Goal: Task Accomplishment & Management: Manage account settings

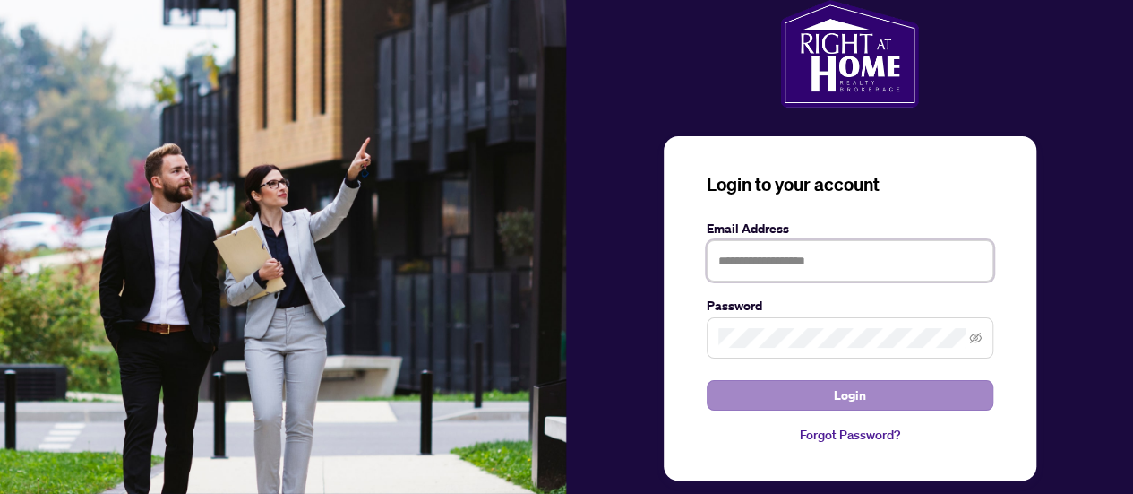
type input "**********"
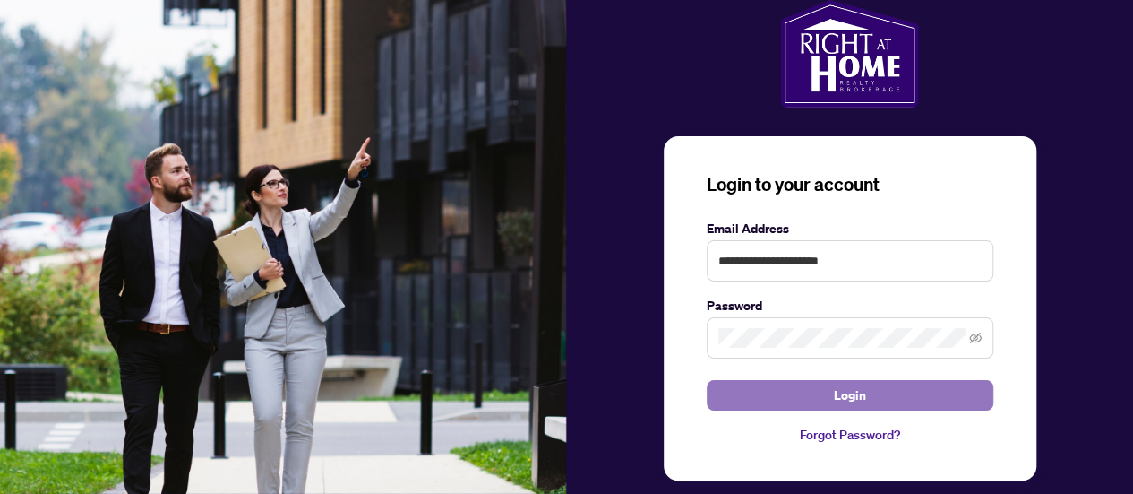
click at [882, 398] on button "Login" at bounding box center [850, 395] width 287 height 30
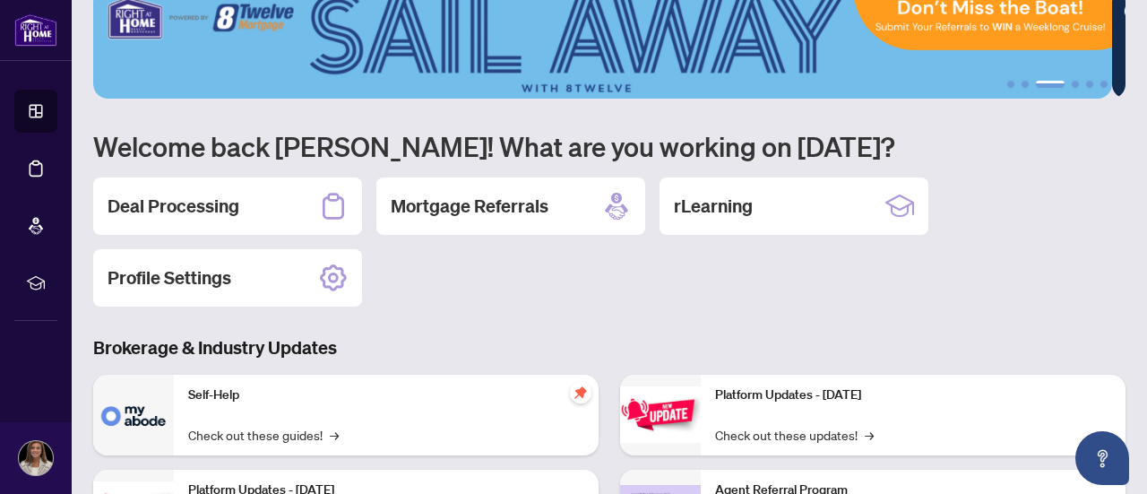
scroll to position [34, 0]
click at [142, 198] on h2 "Deal Processing" at bounding box center [173, 205] width 132 height 25
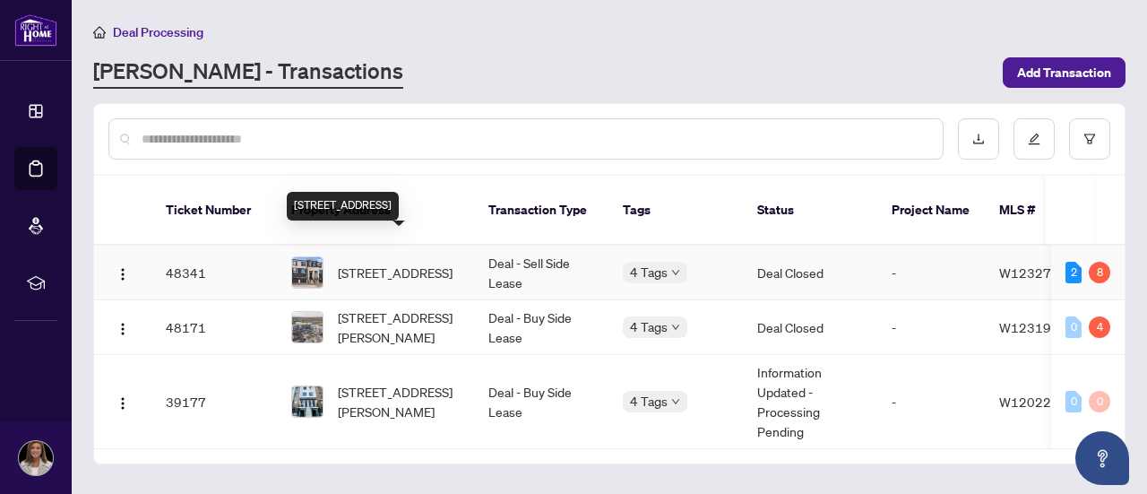
click at [395, 262] on span "[STREET_ADDRESS]" at bounding box center [395, 272] width 115 height 20
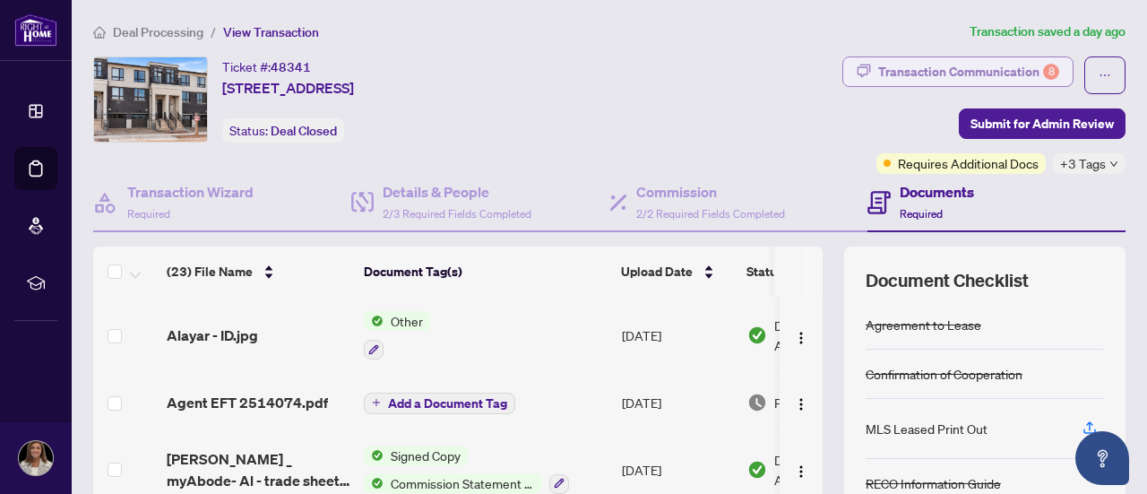
click at [949, 69] on div "Transaction Communication 8" at bounding box center [968, 71] width 181 height 29
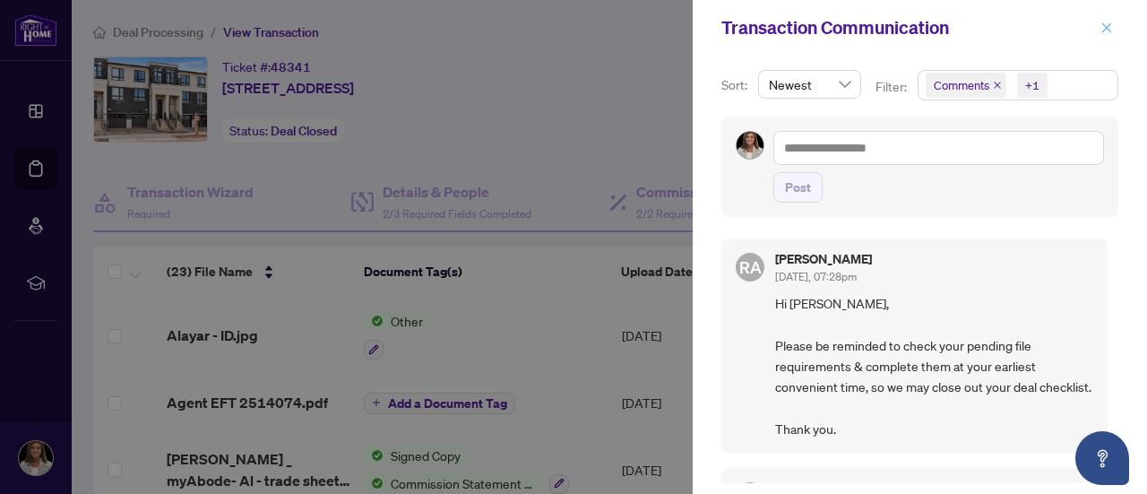
click at [1107, 31] on icon "close" at bounding box center [1106, 27] width 13 height 13
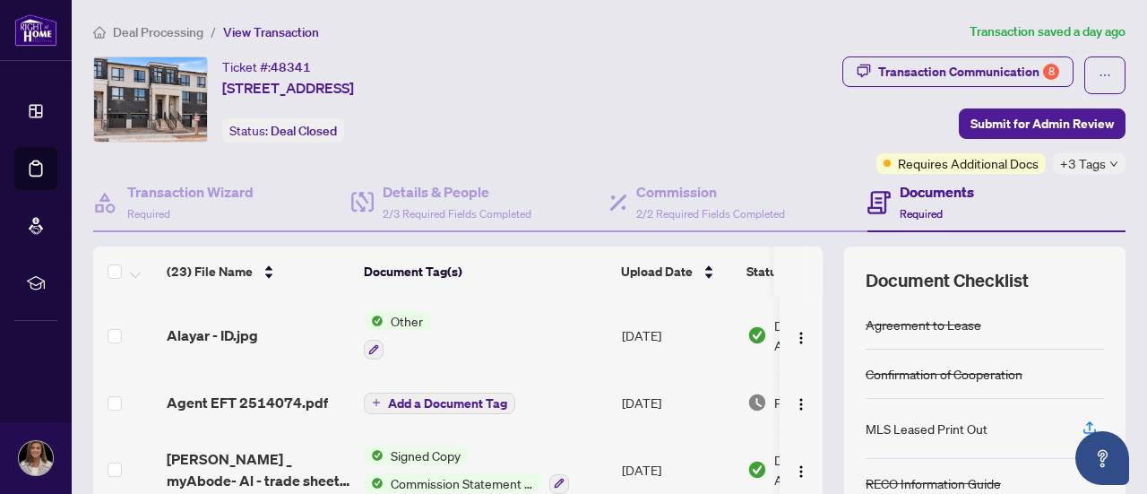
click at [1109, 165] on icon "down" at bounding box center [1113, 163] width 9 height 9
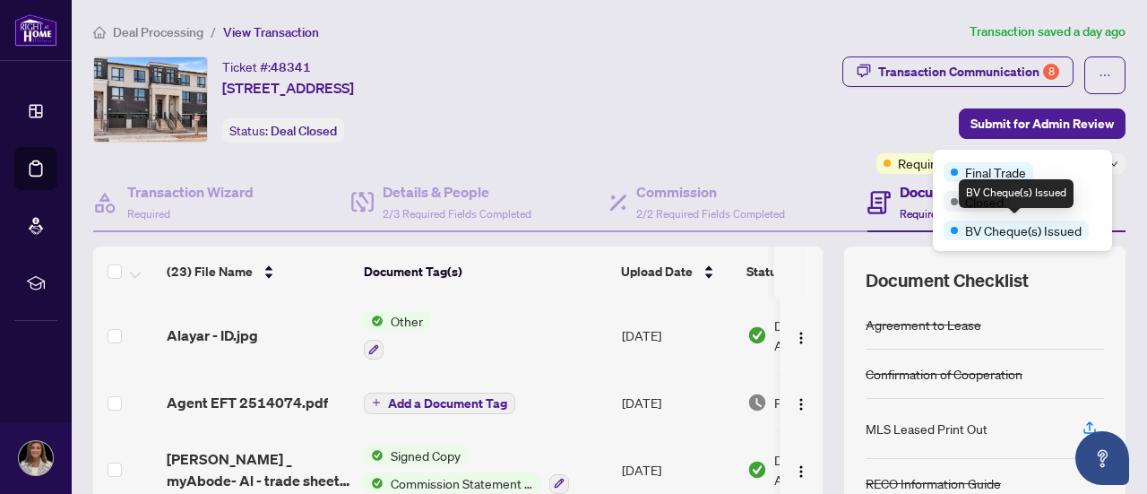
click at [1024, 228] on span "BV Cheque(s) Issued" at bounding box center [1023, 230] width 116 height 20
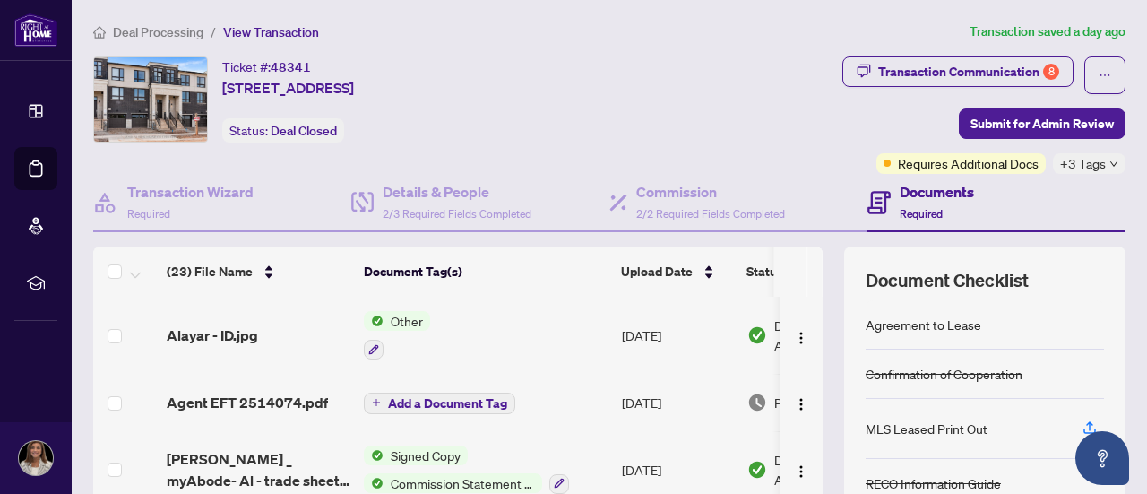
click at [1111, 295] on div "Ticket #: 48341 1355 Shevchenko Blvd, Oakville, Ontario L6M 5R4, Canada Status:…" at bounding box center [609, 370] width 1046 height 629
click at [700, 361] on td "[DATE]" at bounding box center [676, 334] width 125 height 77
click at [1030, 123] on span "Submit for Admin Review" at bounding box center [1041, 123] width 143 height 29
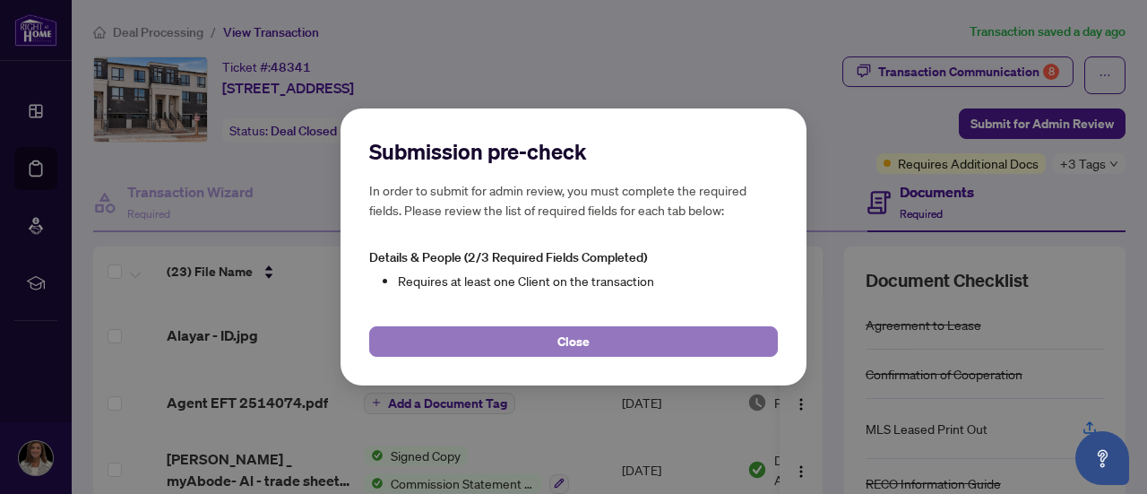
click at [561, 346] on span "Close" at bounding box center [573, 341] width 32 height 29
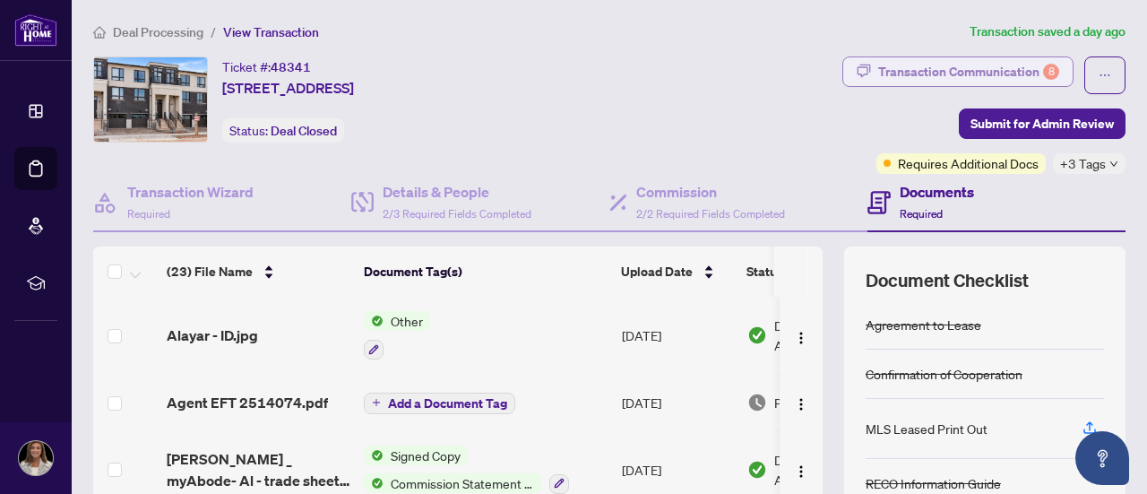
click at [933, 67] on div "Transaction Communication 8" at bounding box center [968, 71] width 181 height 29
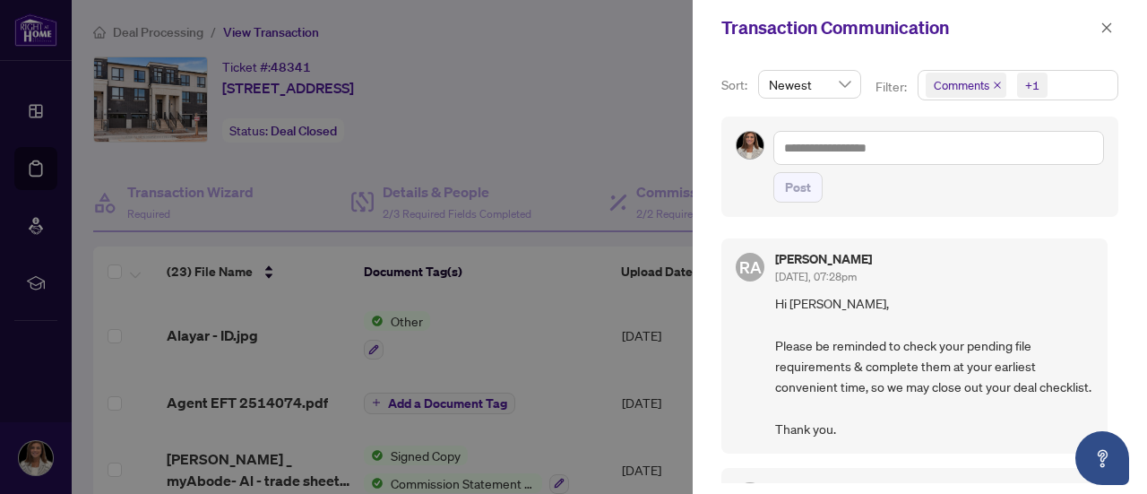
click at [1113, 233] on div "Sort: Newest Filter: Comments +1 Post RA Rhea Alipio Oct/01/2025, 07:28pm Hi Sh…" at bounding box center [919, 275] width 454 height 438
click at [1027, 86] on div "+1" at bounding box center [1032, 85] width 14 height 18
click at [832, 197] on div "Post" at bounding box center [938, 187] width 331 height 30
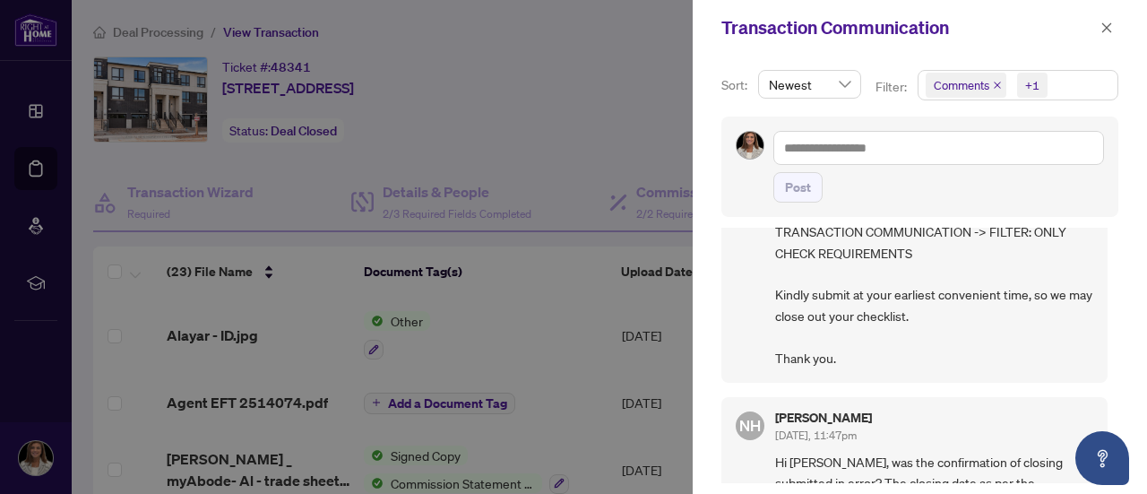
scroll to position [1100, 0]
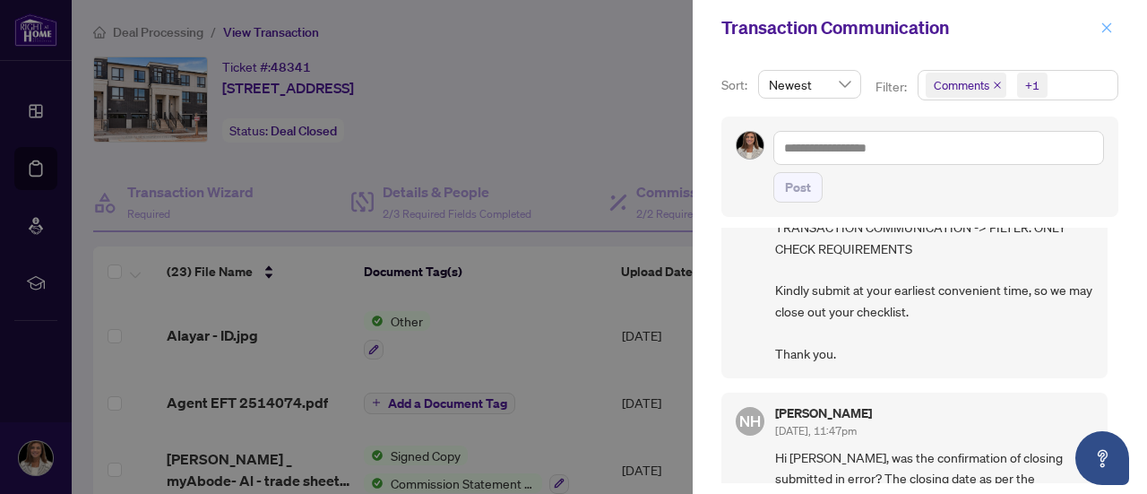
click at [1113, 19] on button "button" at bounding box center [1106, 27] width 23 height 21
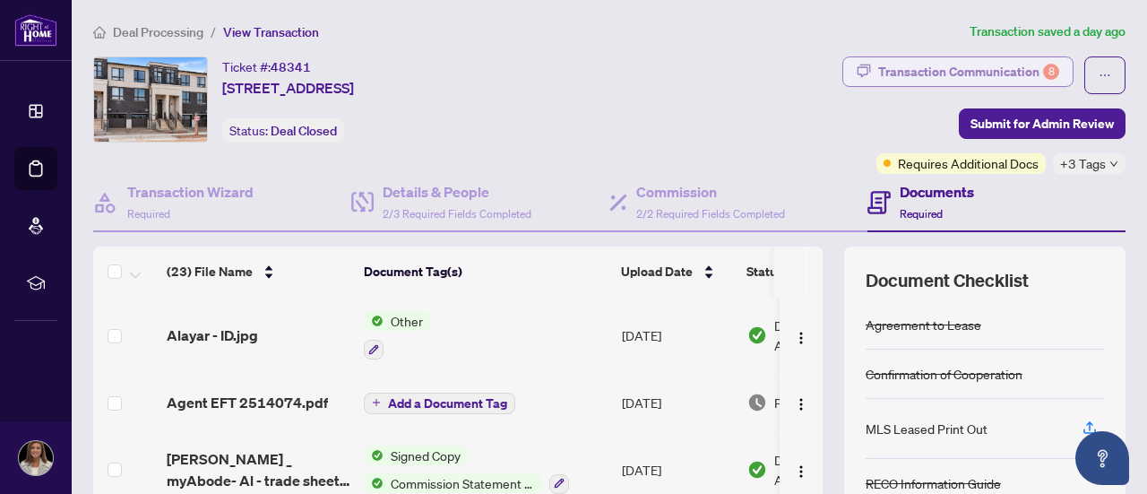
click at [941, 69] on div "Transaction Communication 8" at bounding box center [968, 71] width 181 height 29
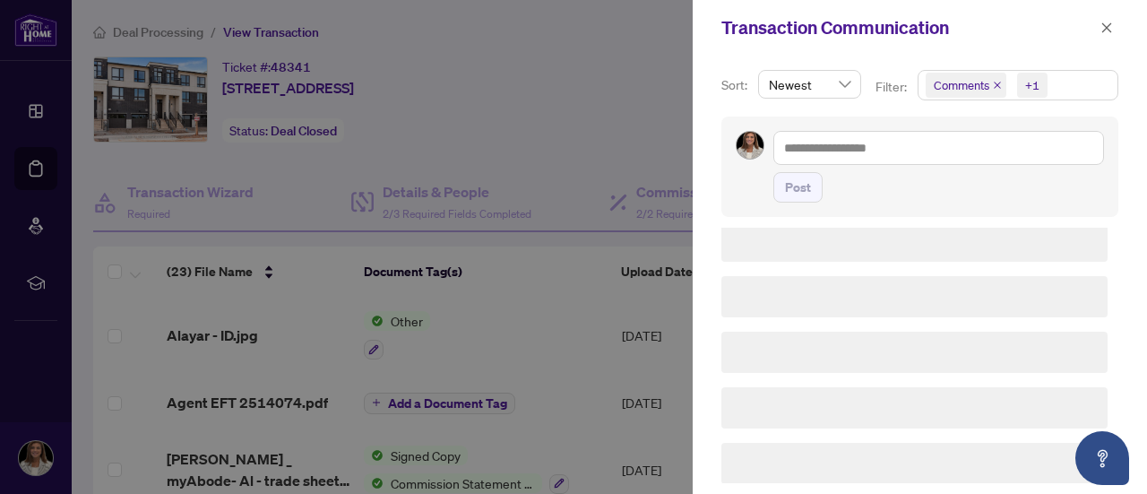
scroll to position [0, 0]
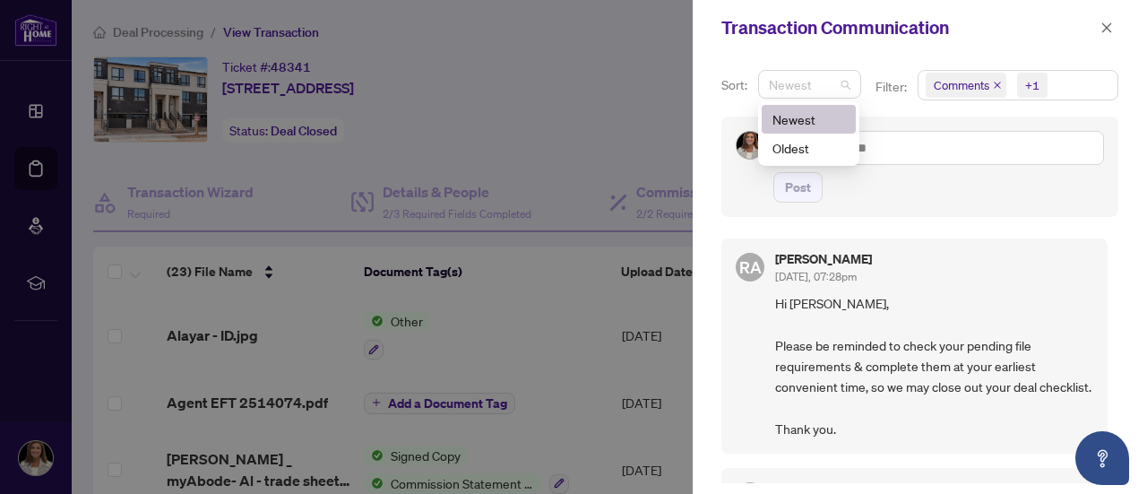
click at [842, 86] on span "Newest" at bounding box center [810, 84] width 82 height 27
click at [918, 98] on div "Comments" at bounding box center [963, 85] width 91 height 29
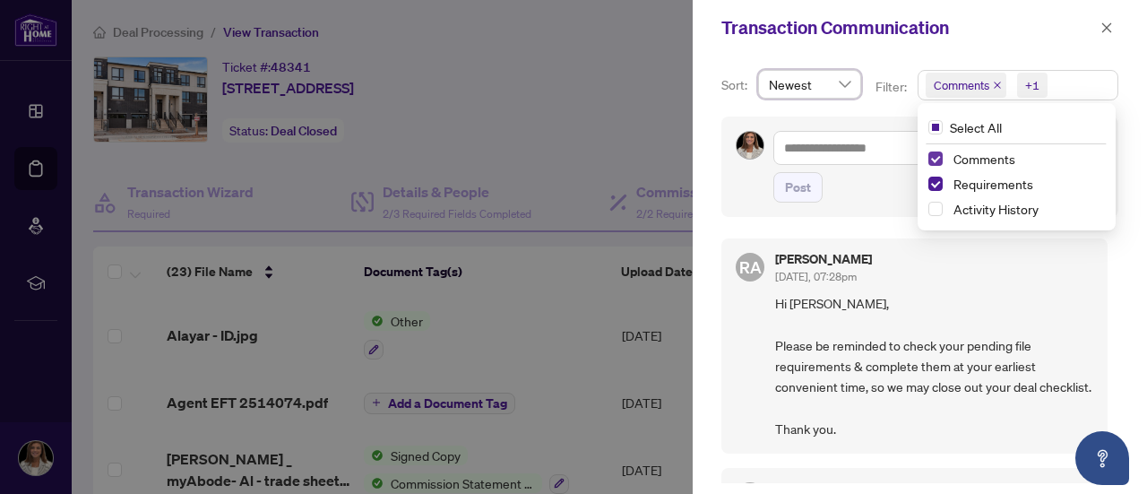
click at [935, 161] on span "Select Comments" at bounding box center [935, 158] width 14 height 14
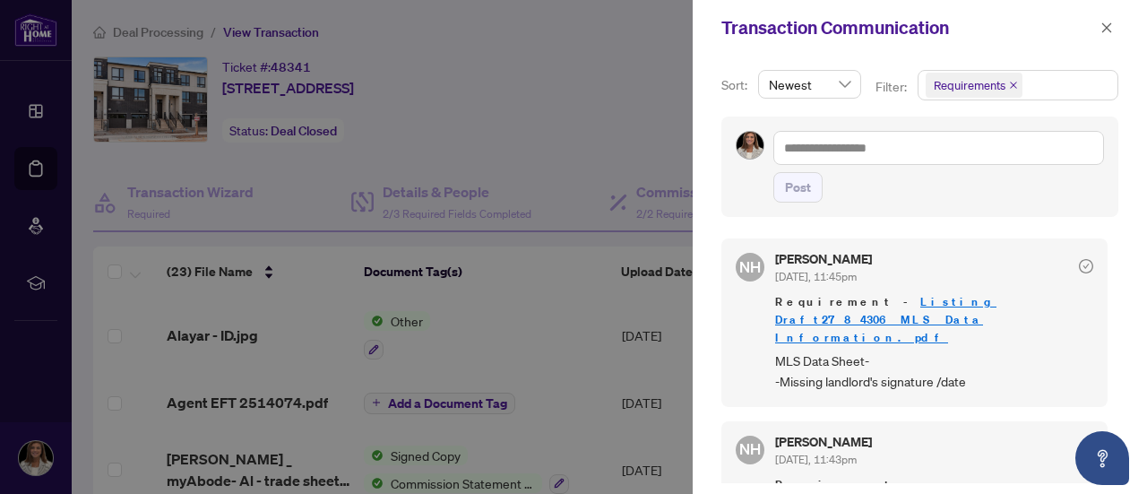
click at [912, 302] on link "Listing Draft2784306 MLS Data Information.pdf" at bounding box center [885, 319] width 221 height 51
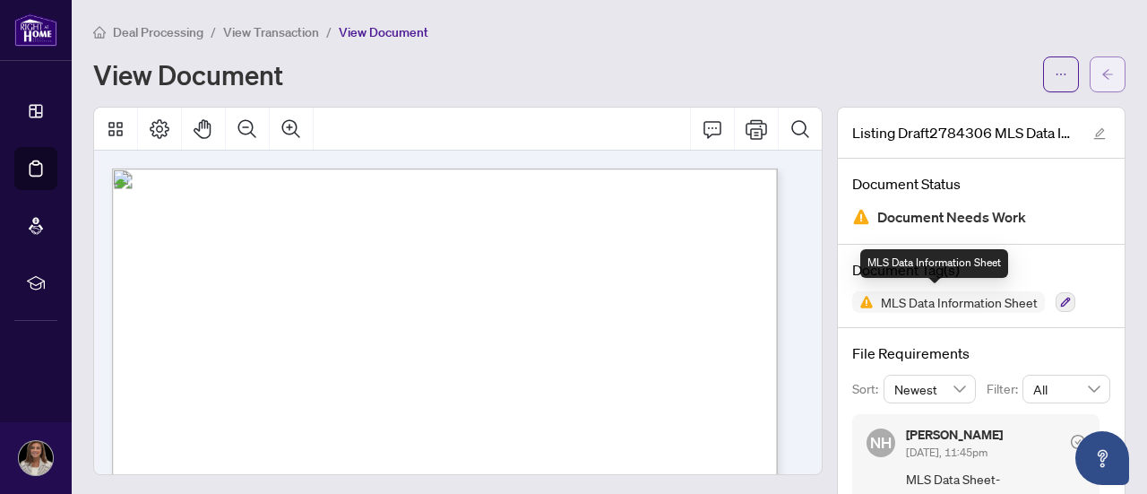
click at [1102, 73] on icon "arrow-left" at bounding box center [1107, 74] width 11 height 10
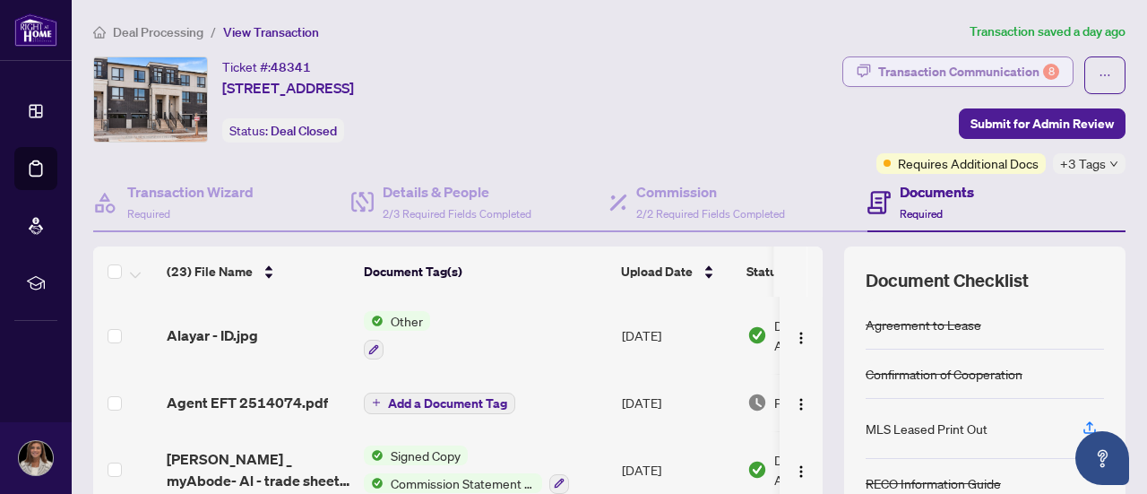
click at [993, 77] on div "Transaction Communication 8" at bounding box center [968, 71] width 181 height 29
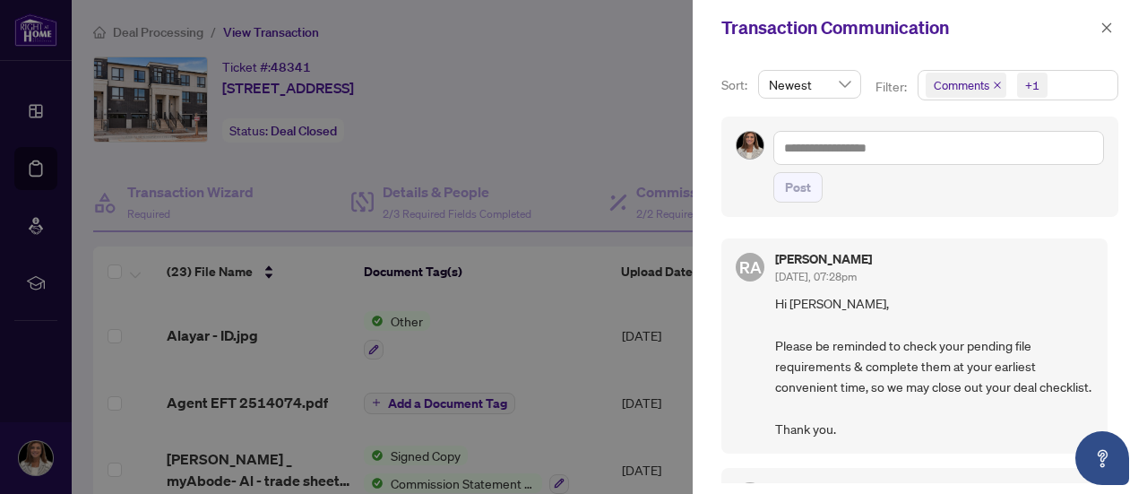
click at [993, 84] on icon "close" at bounding box center [996, 85] width 7 height 7
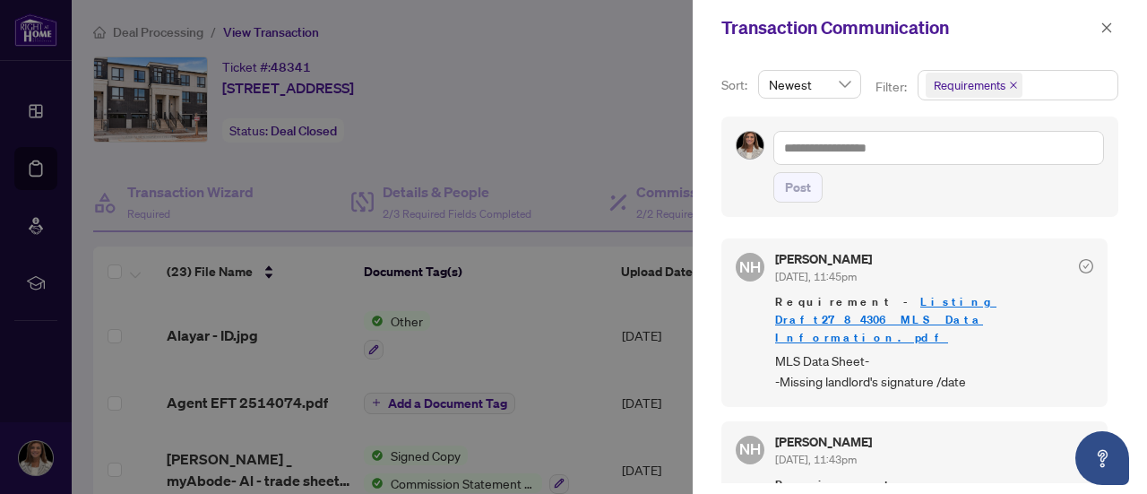
click at [1009, 84] on icon "close" at bounding box center [1012, 85] width 7 height 7
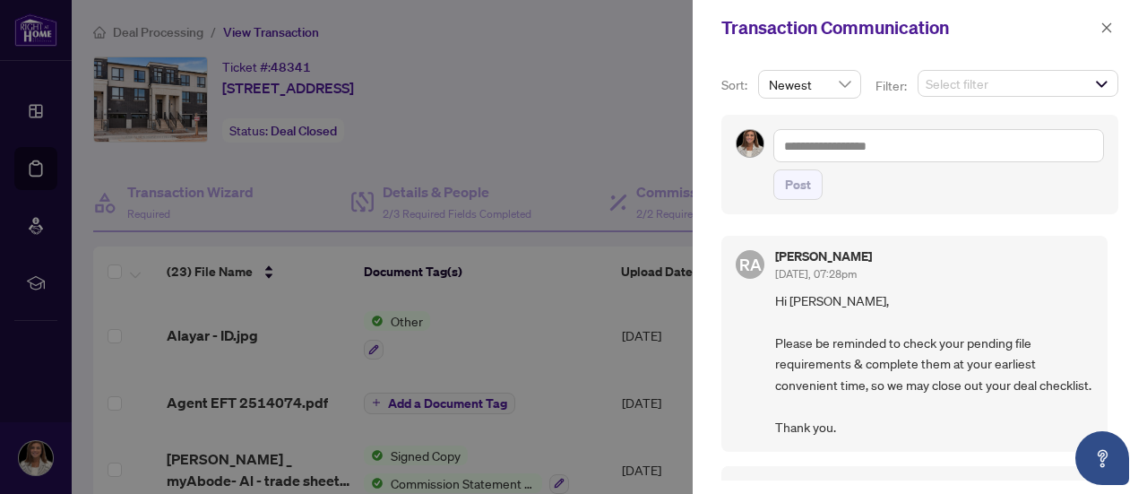
click at [1085, 91] on span "Select filter" at bounding box center [1017, 83] width 199 height 25
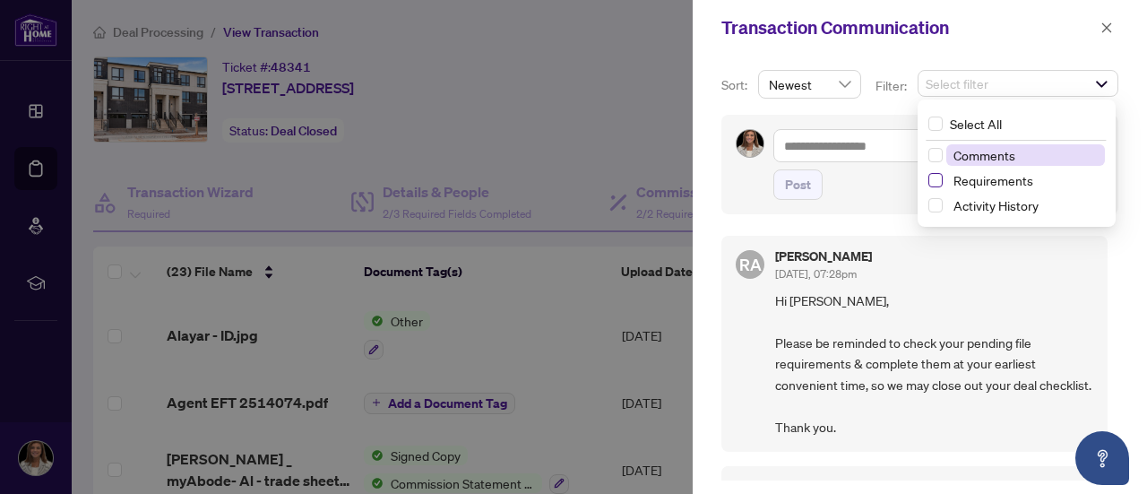
click at [938, 183] on span "Select Requirements" at bounding box center [935, 180] width 14 height 14
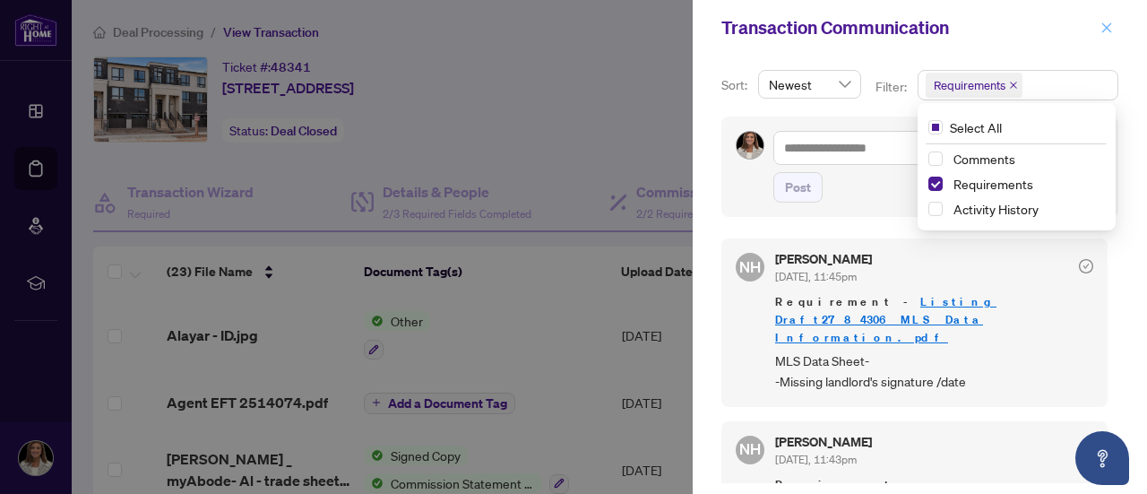
click at [1106, 27] on icon "close" at bounding box center [1107, 27] width 10 height 10
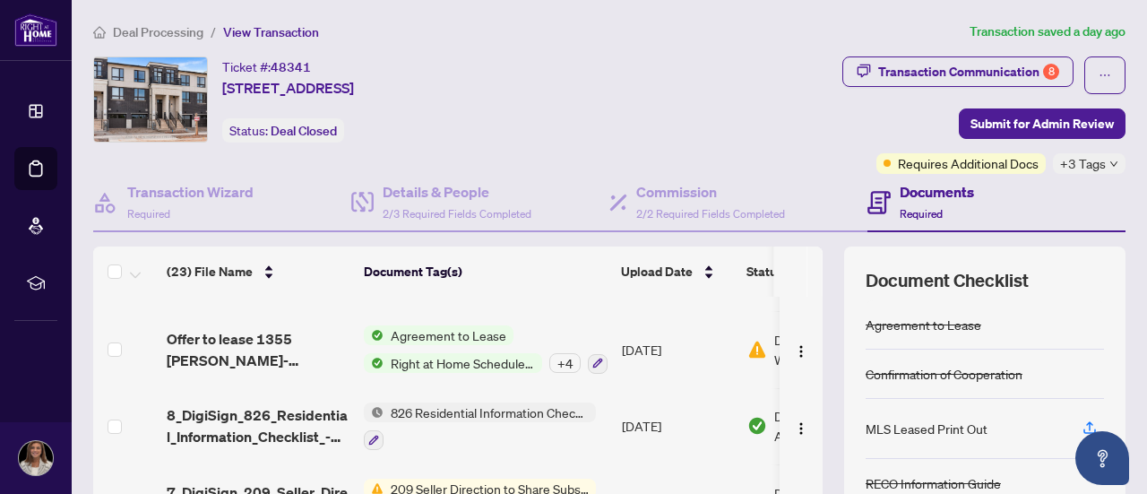
scroll to position [1095, 0]
click at [410, 323] on span "Agreement to Lease" at bounding box center [448, 333] width 130 height 20
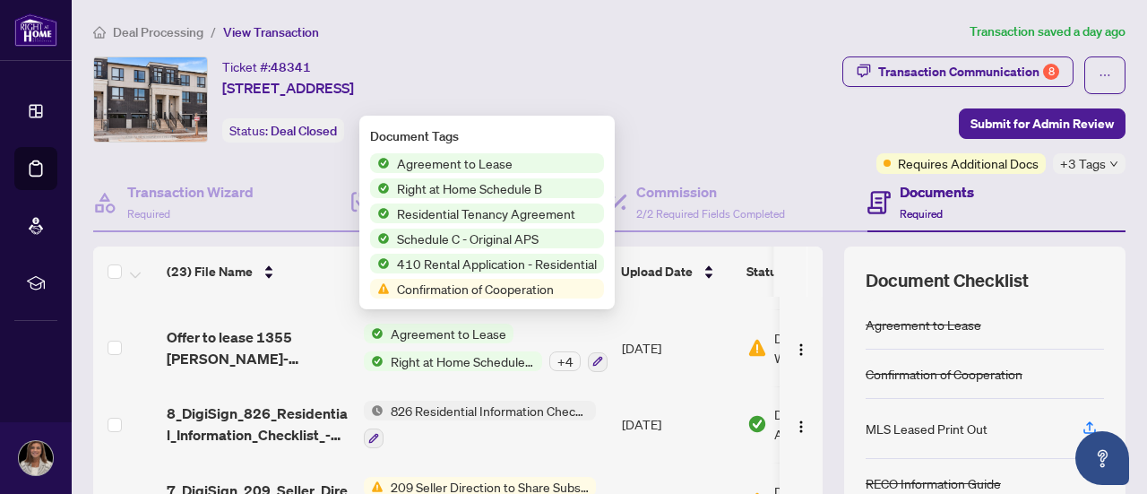
click at [453, 162] on span "Agreement to Lease" at bounding box center [455, 163] width 130 height 20
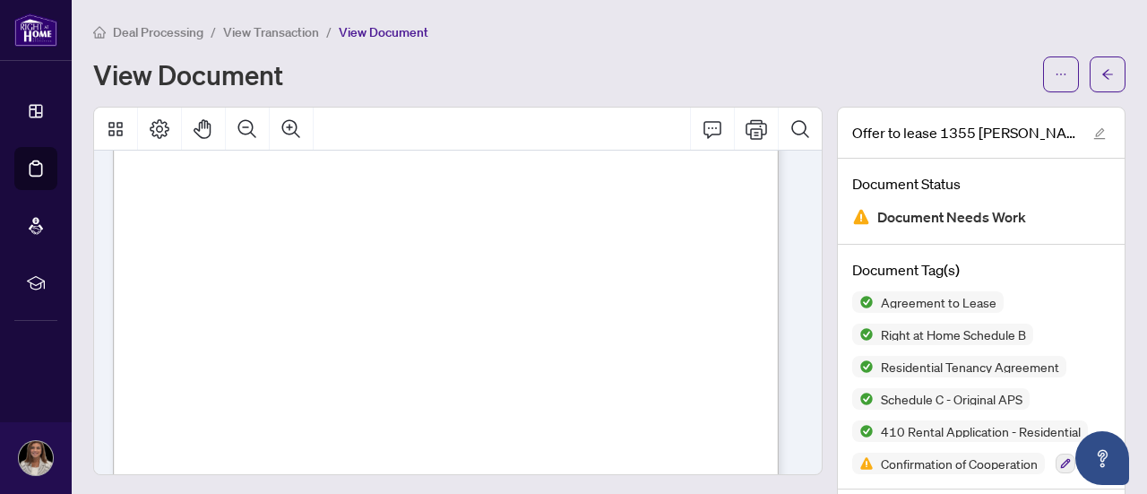
scroll to position [1193, 0]
